Goal: Contribute content: Add original content to the website for others to see

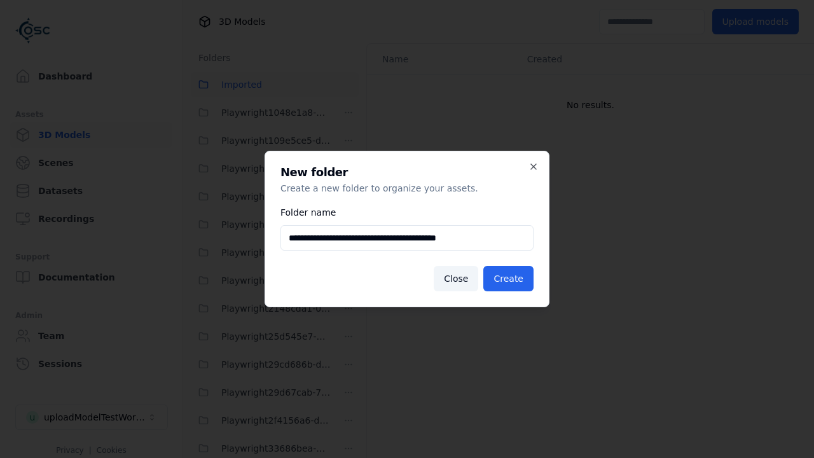
scroll to position [1875, 0]
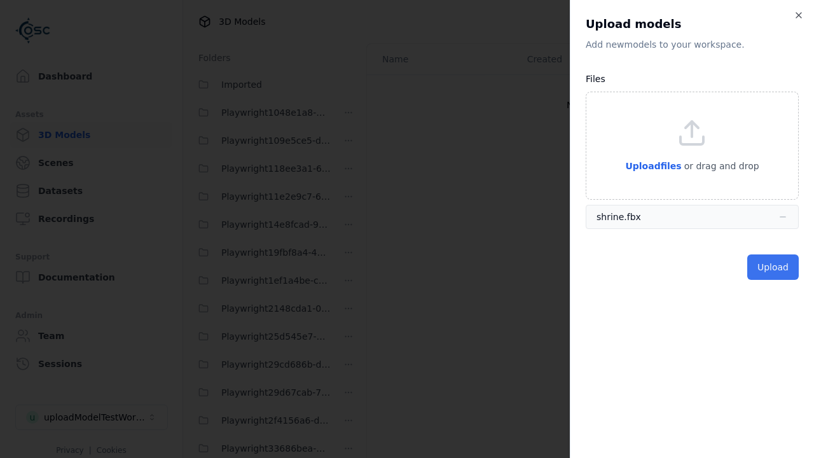
click at [774, 266] on button "Upload" at bounding box center [772, 266] width 51 height 25
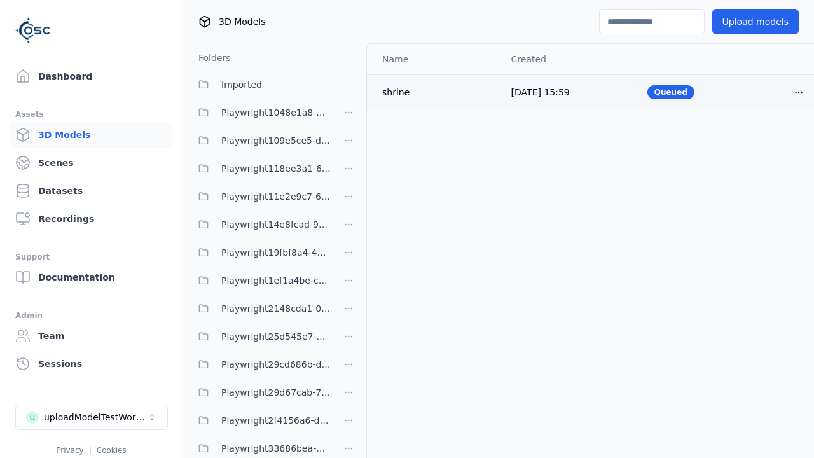
click at [799, 92] on html "Support Dashboard Assets 3D Models Scenes Datasets Recordings Support Documenta…" at bounding box center [407, 229] width 814 height 458
click at [771, 140] on div "Delete" at bounding box center [770, 140] width 75 height 20
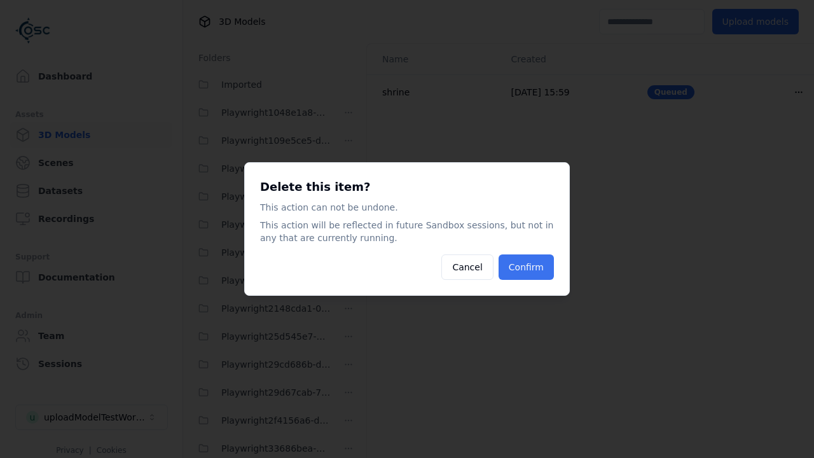
click at [528, 267] on button "Confirm" at bounding box center [525, 266] width 55 height 25
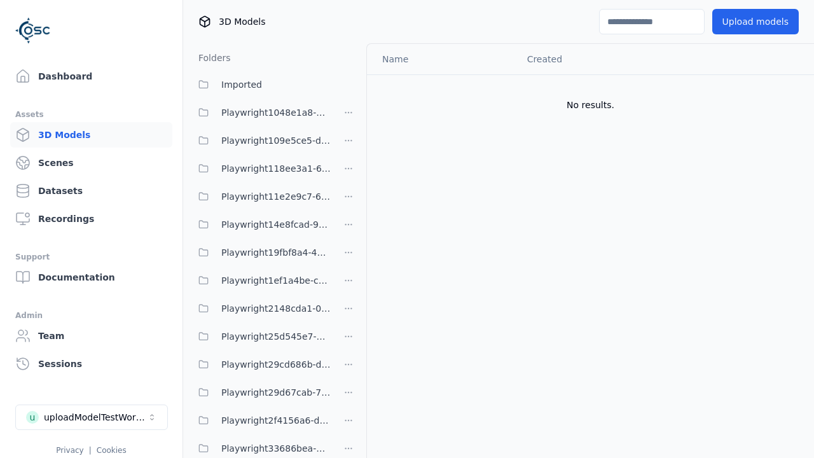
click at [348, 228] on html "Support Dashboard Assets 3D Models Scenes Datasets Recordings Support Documenta…" at bounding box center [407, 229] width 814 height 458
